Goal: Navigation & Orientation: Find specific page/section

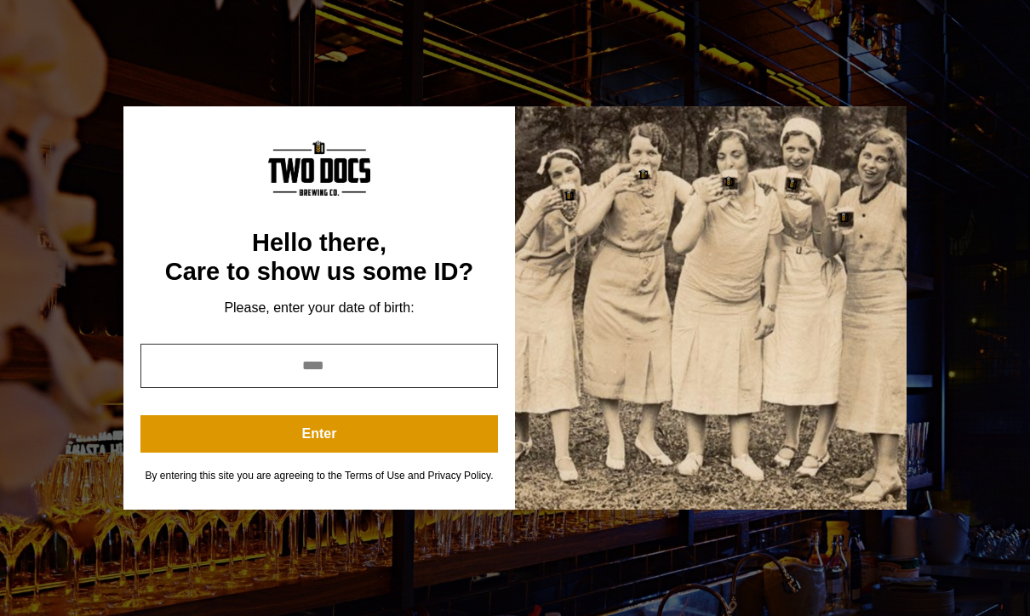
click at [402, 365] on input "year" at bounding box center [318, 366] width 357 height 44
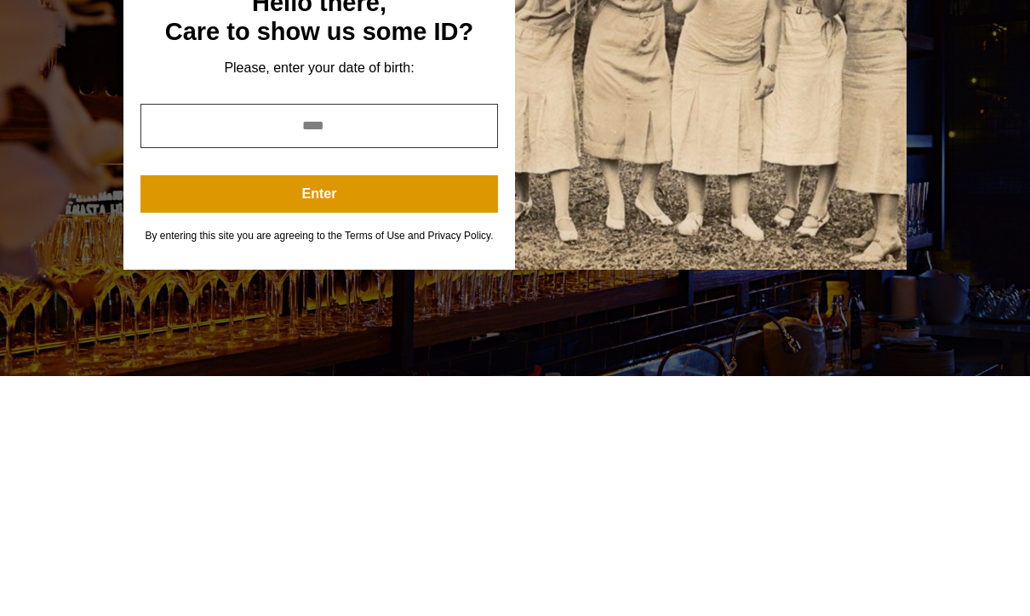
type input "****"
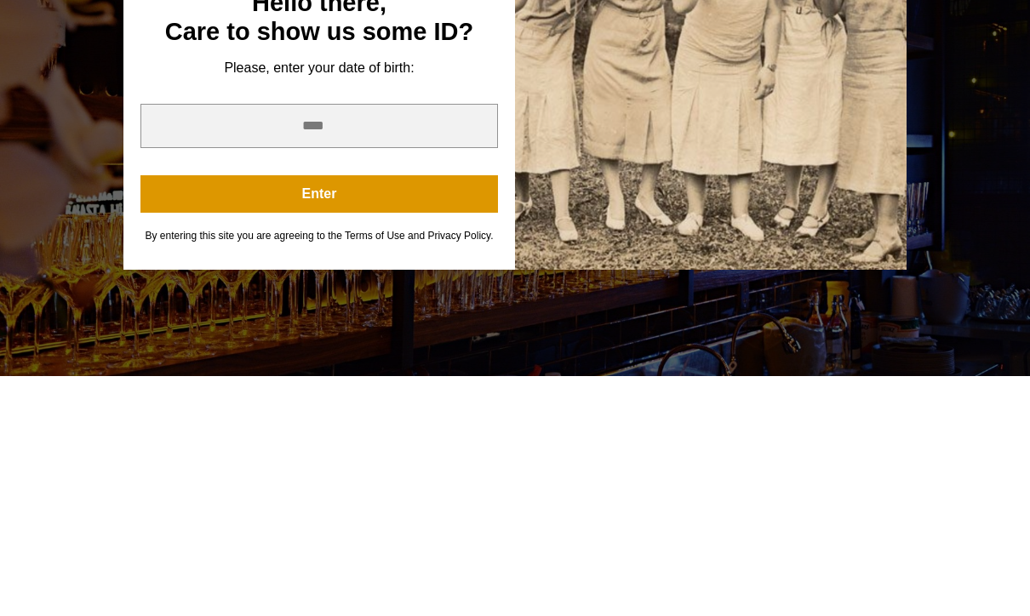
click at [361, 415] on button "Enter" at bounding box center [318, 433] width 357 height 37
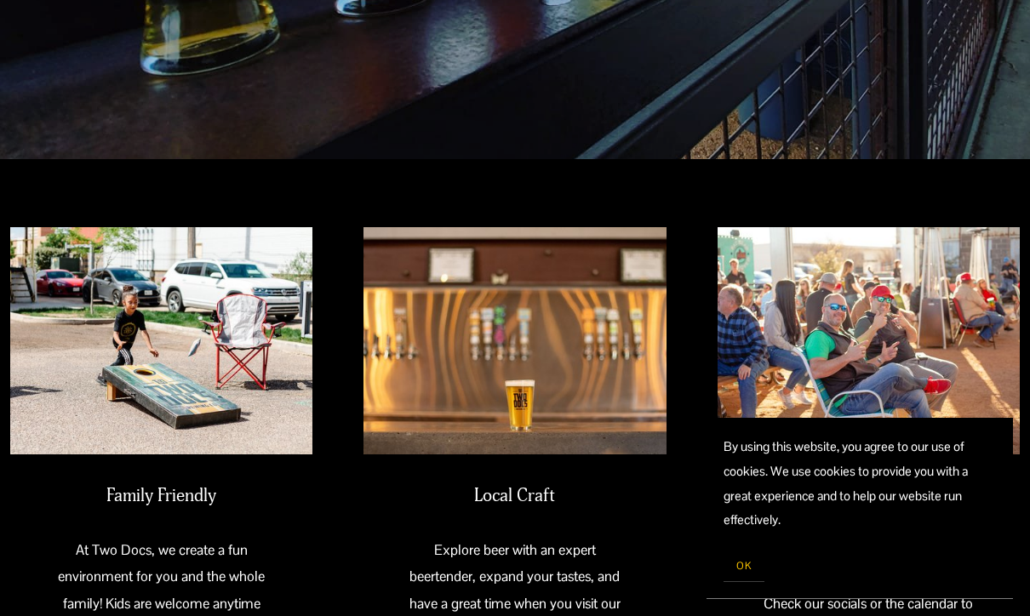
scroll to position [398, 0]
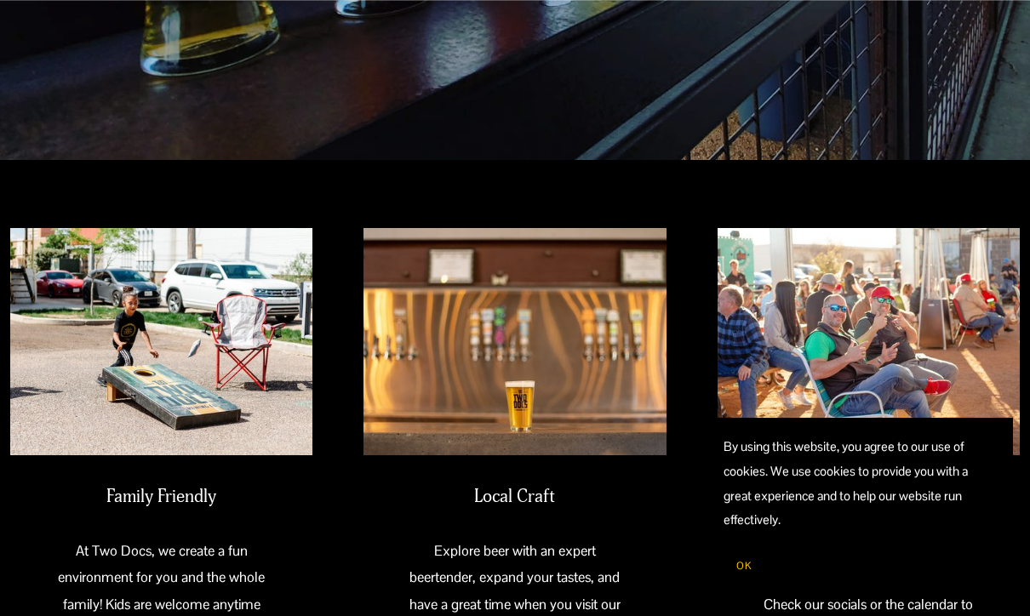
click at [744, 573] on span "OK" at bounding box center [743, 566] width 15 height 14
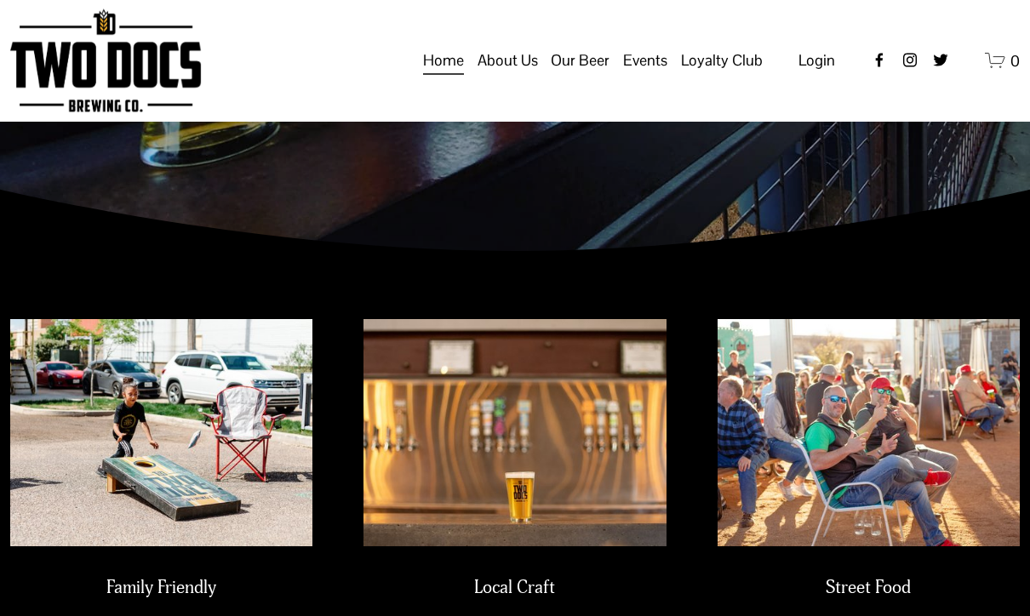
scroll to position [0, 0]
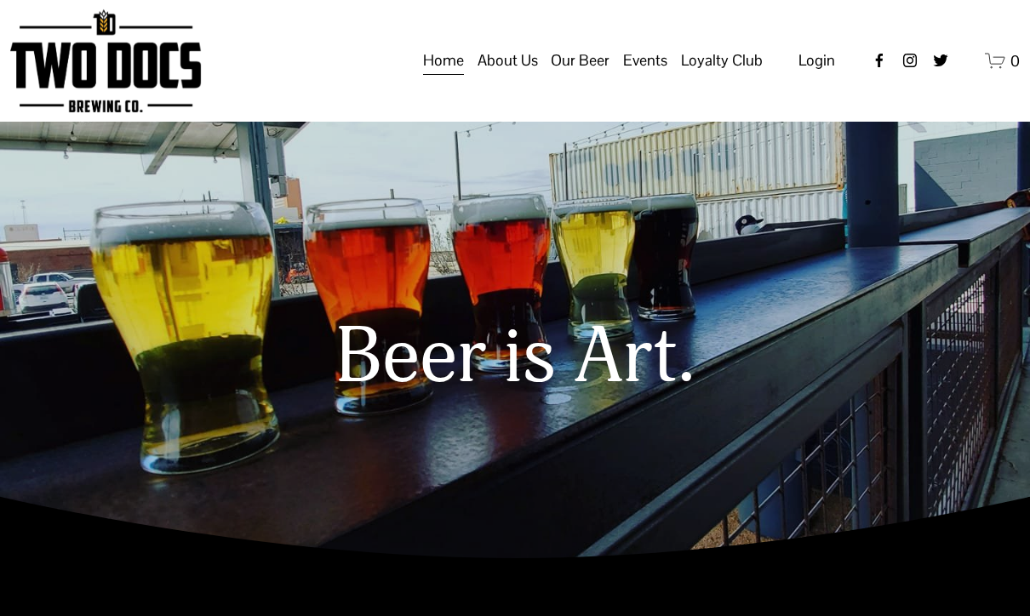
click at [0, 0] on span "Taproom Menu" at bounding box center [0, 0] width 0 height 0
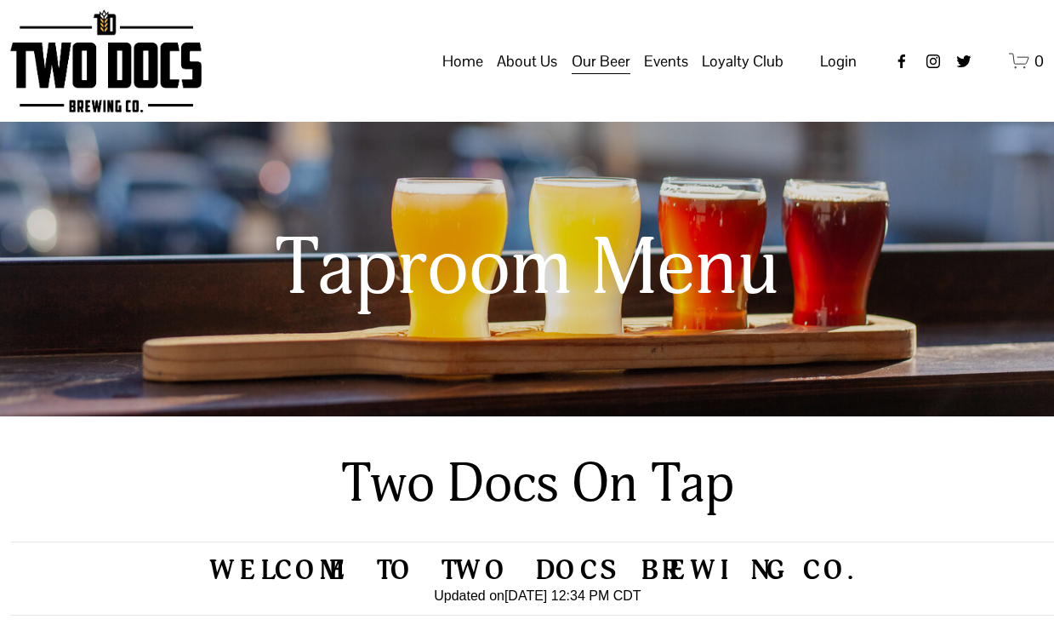
click at [0, 0] on span "Distribution Map" at bounding box center [0, 0] width 0 height 0
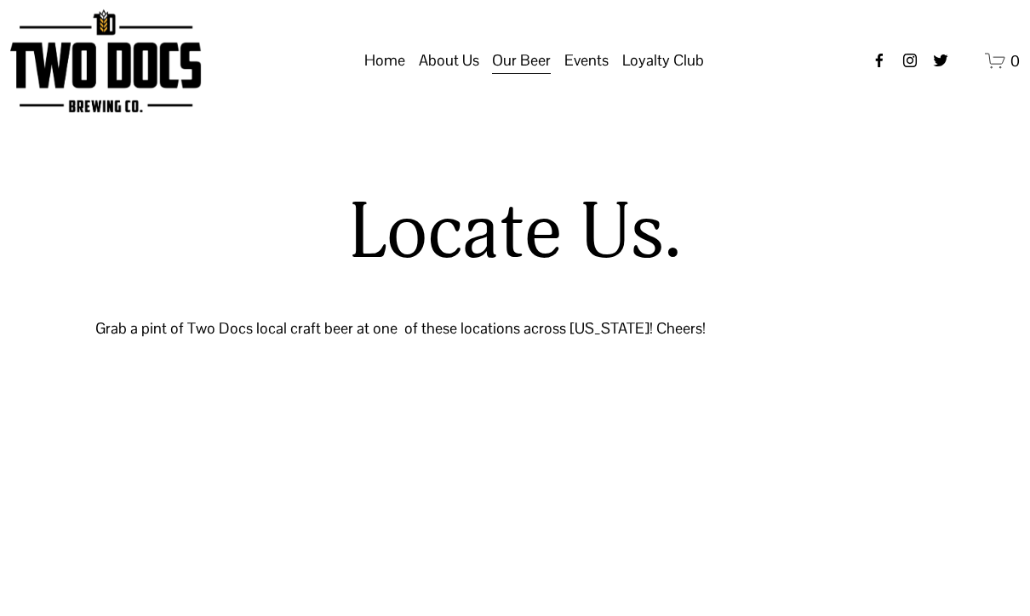
select select "**"
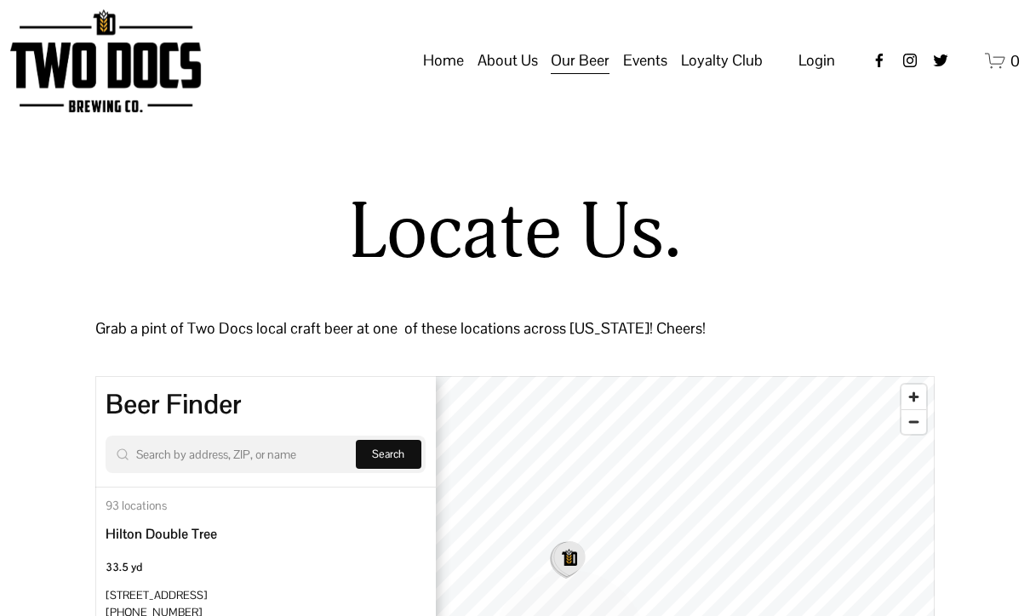
click at [0, 0] on span "Raiderland RED" at bounding box center [0, 0] width 0 height 0
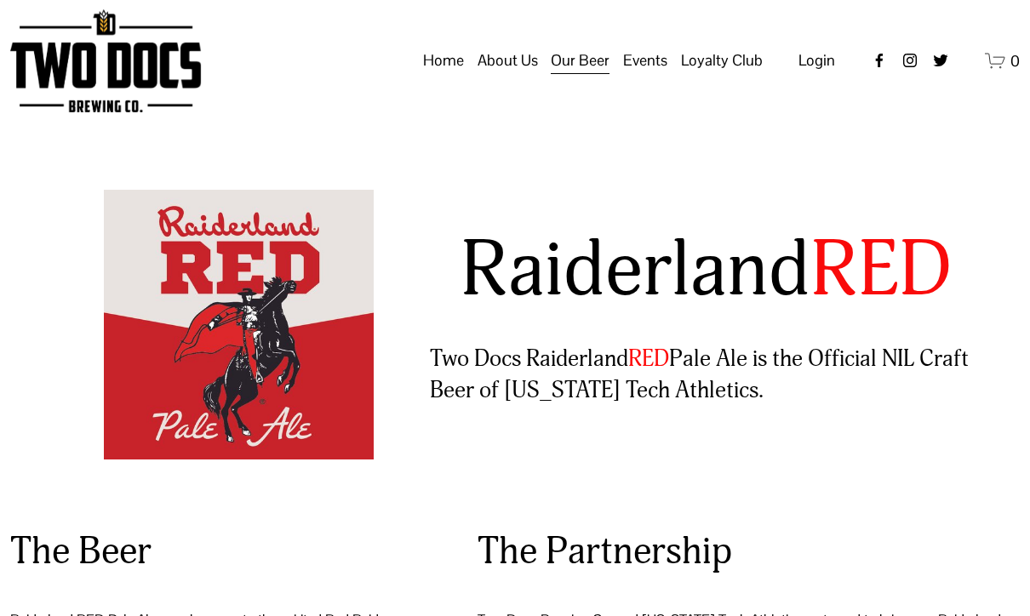
click at [0, 0] on span "Taproom Menu" at bounding box center [0, 0] width 0 height 0
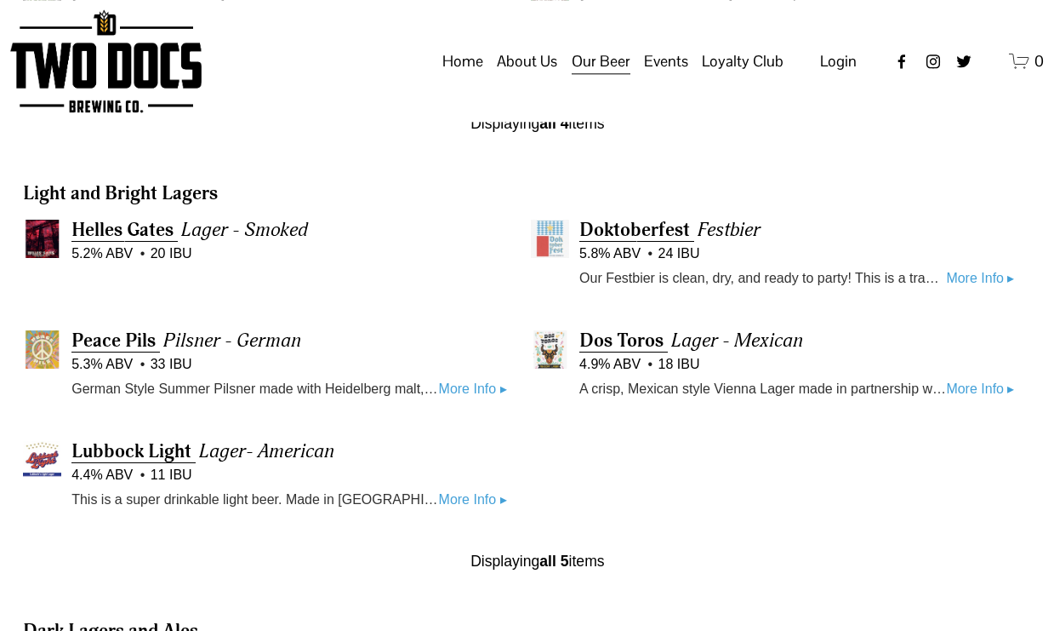
scroll to position [812, 0]
